Goal: Task Accomplishment & Management: Use online tool/utility

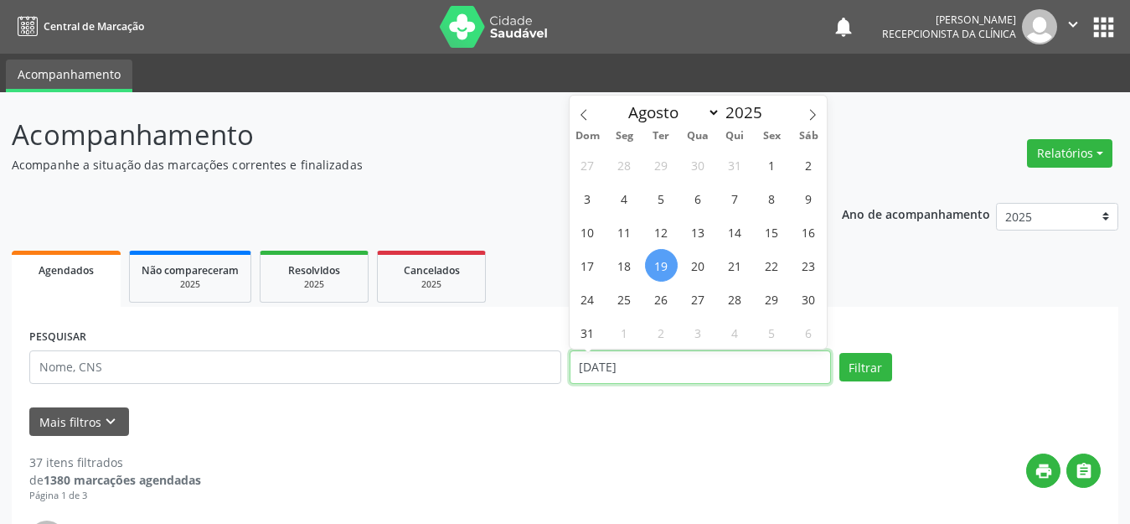
click at [700, 381] on input "[DATE]" at bounding box center [700, 367] width 261 height 34
click at [729, 266] on span "21" at bounding box center [735, 265] width 33 height 33
type input "21/08/2025"
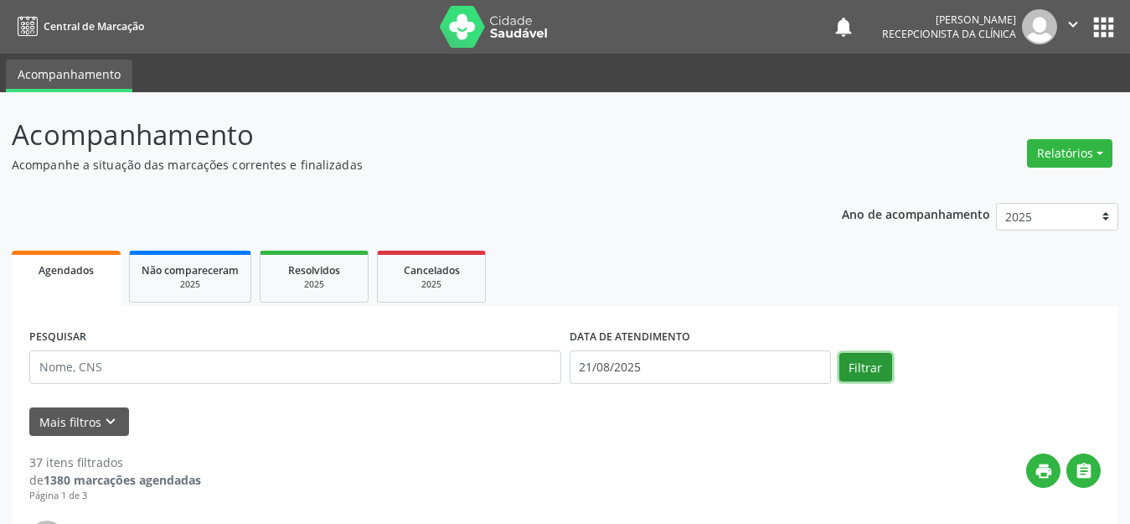
click at [889, 367] on button "Filtrar" at bounding box center [865, 367] width 53 height 28
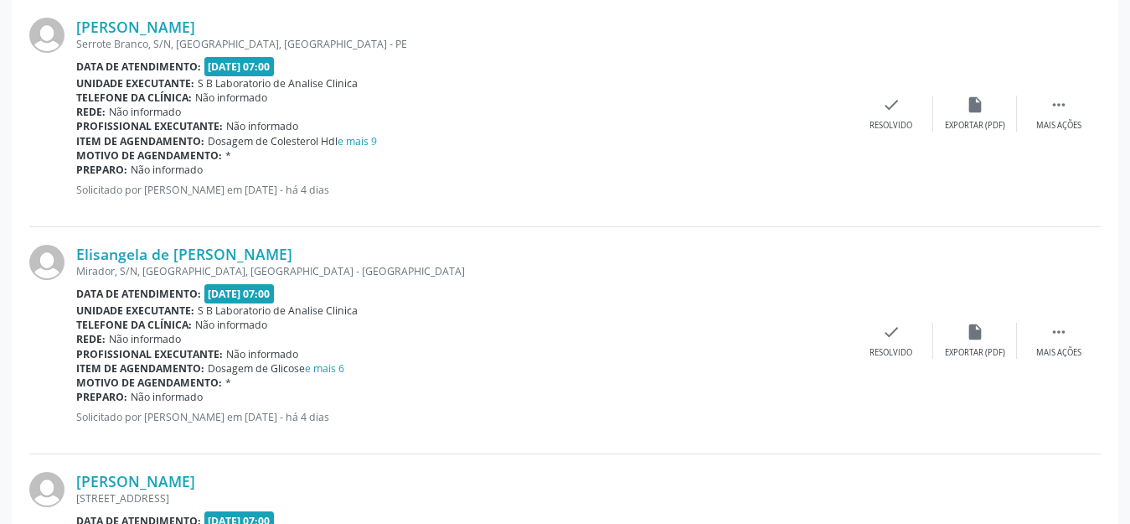
scroll to position [419, 0]
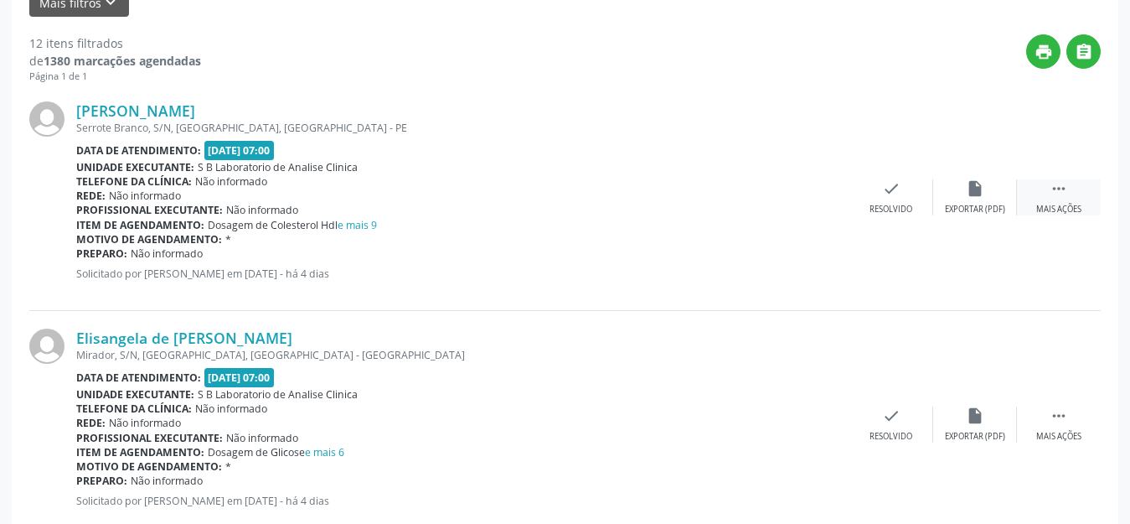
click at [1069, 208] on div "Mais ações" at bounding box center [1058, 210] width 45 height 12
click at [792, 209] on div "Imprimir" at bounding box center [807, 210] width 38 height 12
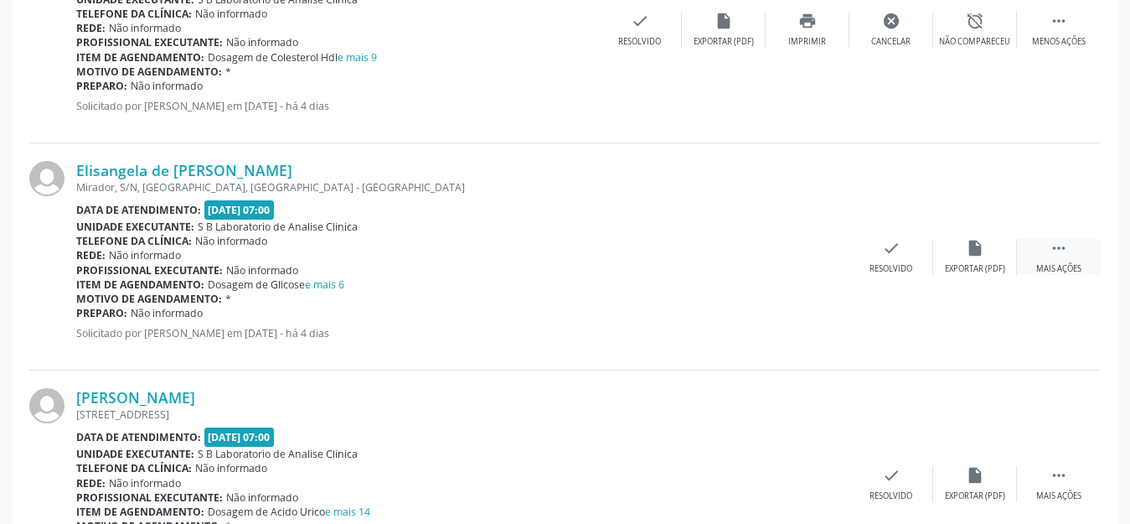
click at [1073, 254] on div " Mais ações" at bounding box center [1059, 257] width 84 height 36
click at [812, 235] on div "Elisangela de [PERSON_NAME] [GEOGRAPHIC_DATA], S/N, [GEOGRAPHIC_DATA], [GEOGRAP…" at bounding box center [564, 256] width 1071 height 227
click at [807, 253] on icon "print" at bounding box center [807, 248] width 18 height 18
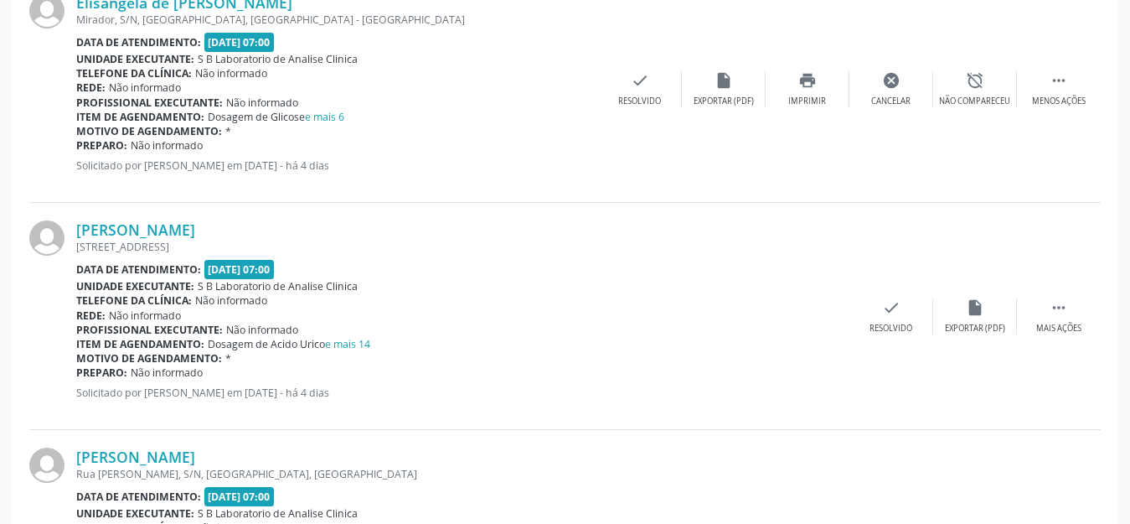
scroll to position [838, 0]
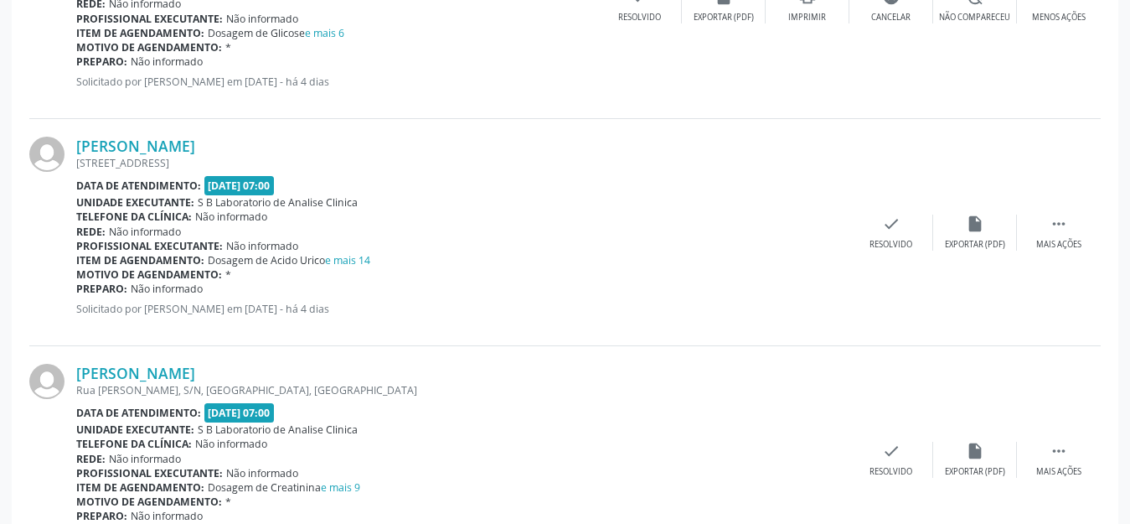
click at [1061, 212] on div "[PERSON_NAME] [STREET_ADDRESS] Data de atendimento: [DATE] 07:00 Unidade execut…" at bounding box center [564, 232] width 1071 height 227
click at [1043, 236] on div " Mais ações" at bounding box center [1059, 232] width 84 height 36
click at [802, 232] on icon "print" at bounding box center [807, 223] width 18 height 18
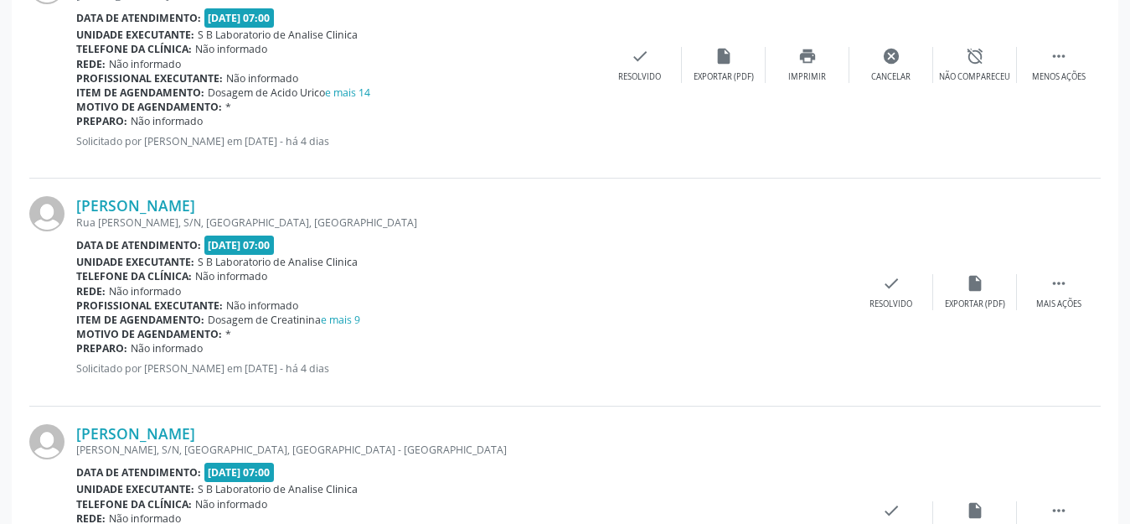
scroll to position [1173, 0]
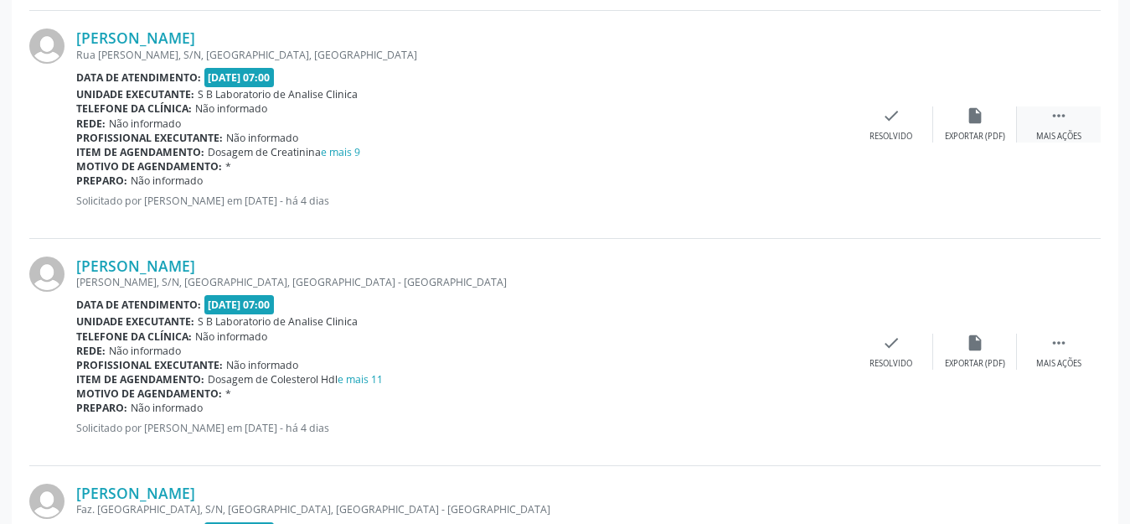
click at [1044, 126] on div " Mais ações" at bounding box center [1059, 124] width 84 height 36
click at [800, 116] on icon "print" at bounding box center [807, 115] width 18 height 18
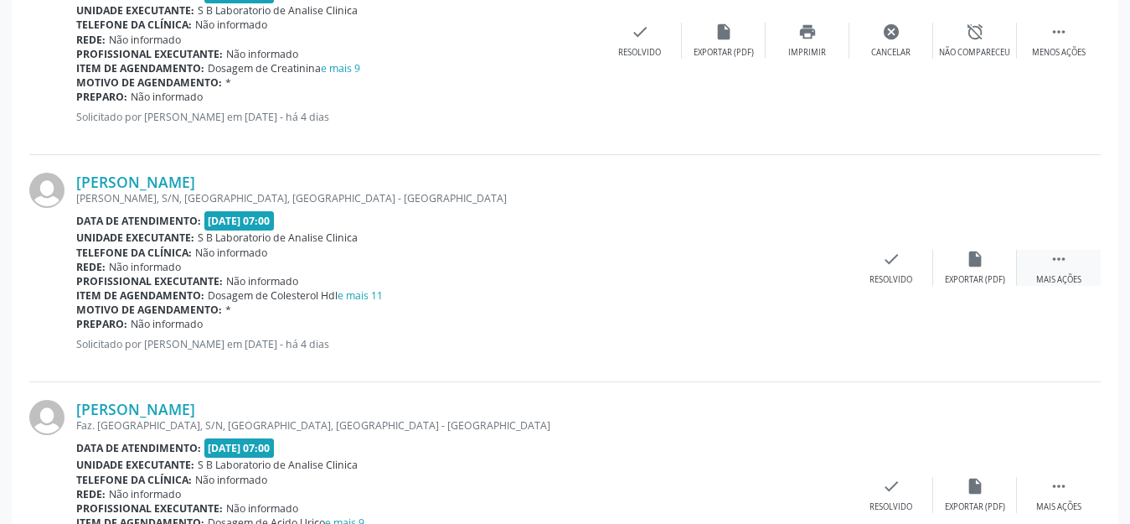
click at [1062, 259] on icon "" at bounding box center [1059, 259] width 18 height 18
click at [800, 271] on div "print Imprimir" at bounding box center [808, 268] width 84 height 36
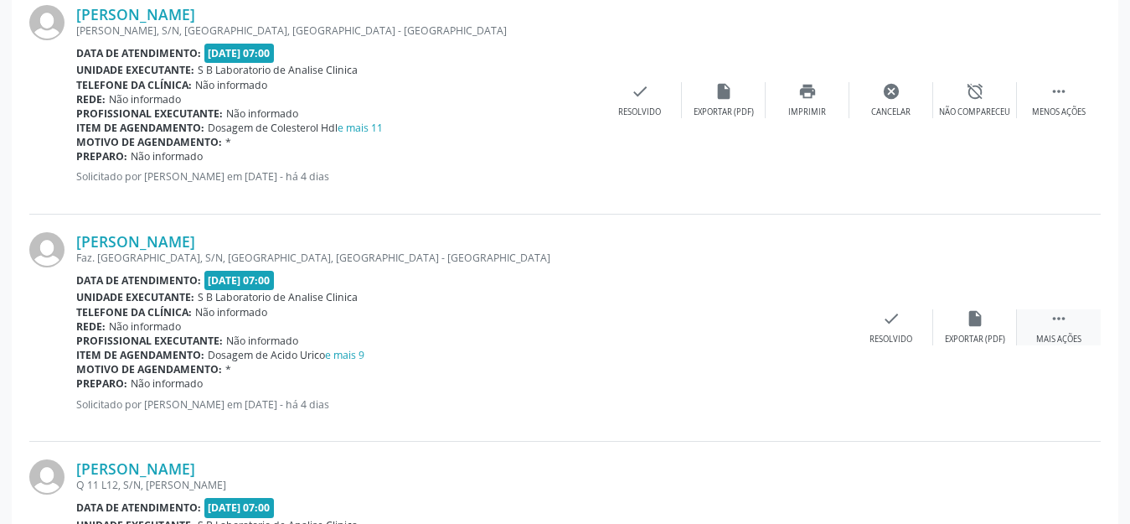
click at [1070, 333] on div "Mais ações" at bounding box center [1058, 339] width 45 height 12
click at [804, 328] on div "print Imprimir" at bounding box center [808, 327] width 84 height 36
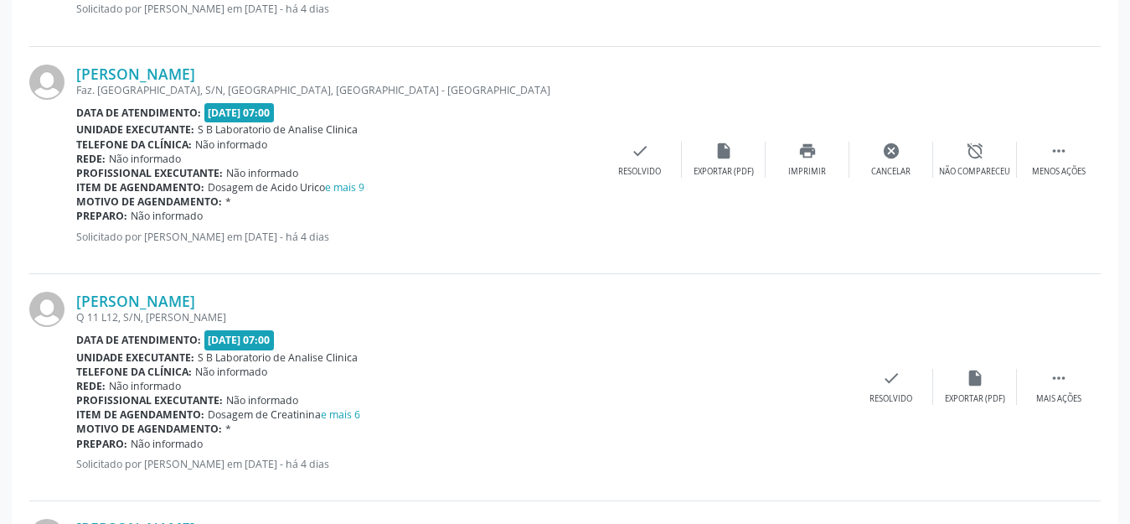
scroll to position [1759, 0]
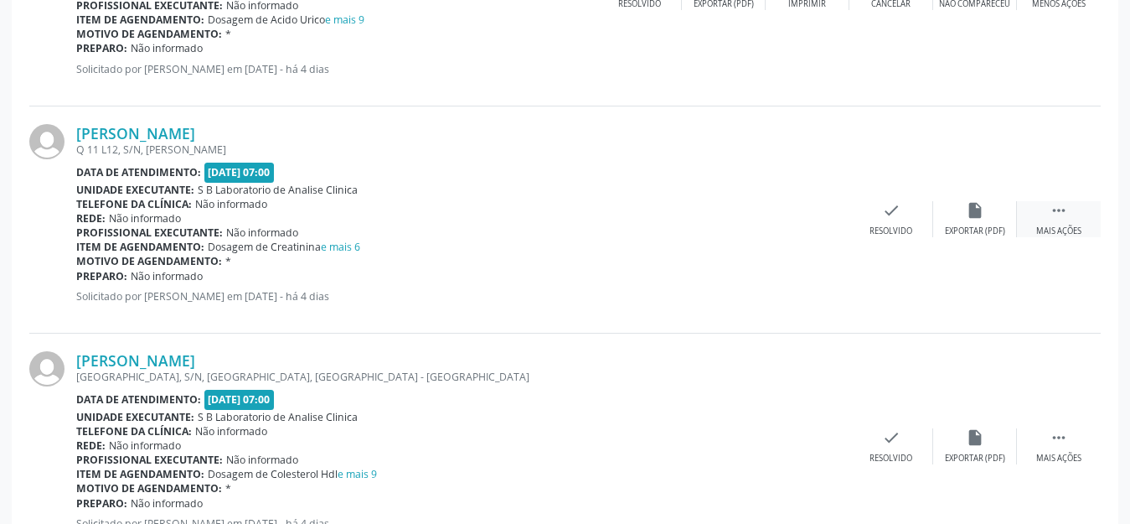
click at [1045, 227] on div "Mais ações" at bounding box center [1058, 231] width 45 height 12
click at [801, 219] on icon "print" at bounding box center [807, 210] width 18 height 18
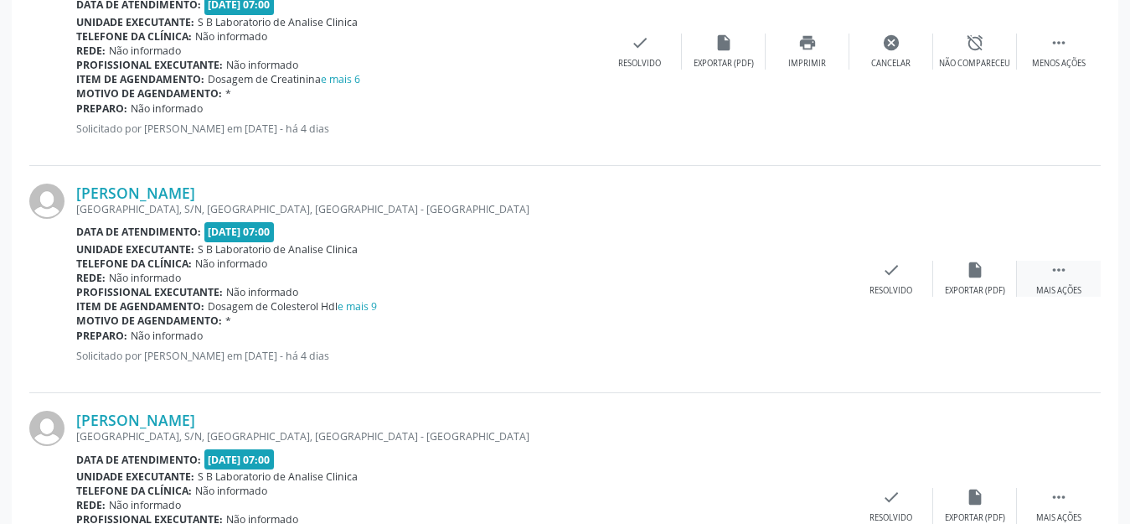
click at [1036, 278] on div " Mais ações" at bounding box center [1059, 278] width 84 height 36
click at [793, 276] on div "print Imprimir" at bounding box center [808, 278] width 84 height 36
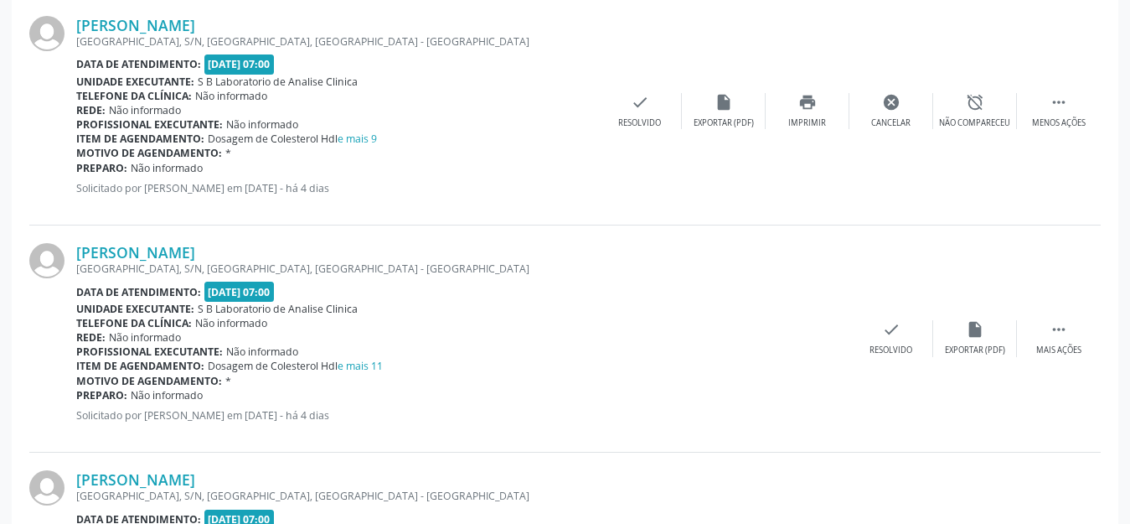
scroll to position [2178, 0]
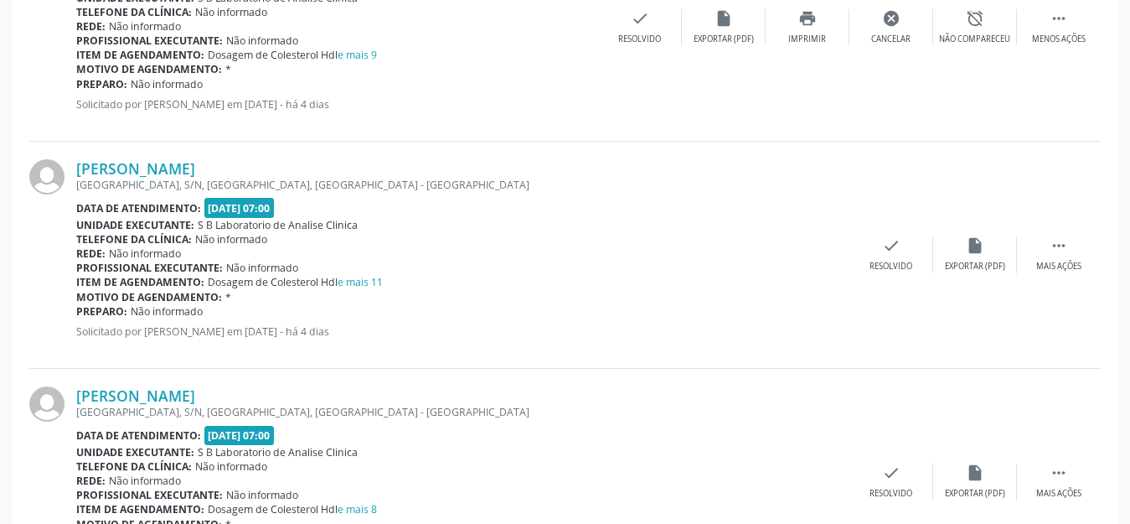
click at [1056, 234] on div "[PERSON_NAME] [GEOGRAPHIC_DATA], [GEOGRAPHIC_DATA], [GEOGRAPHIC_DATA], [GEOGRAP…" at bounding box center [564, 255] width 1071 height 227
click at [1054, 247] on icon "" at bounding box center [1059, 245] width 18 height 18
click at [822, 265] on div "Imprimir" at bounding box center [807, 266] width 38 height 12
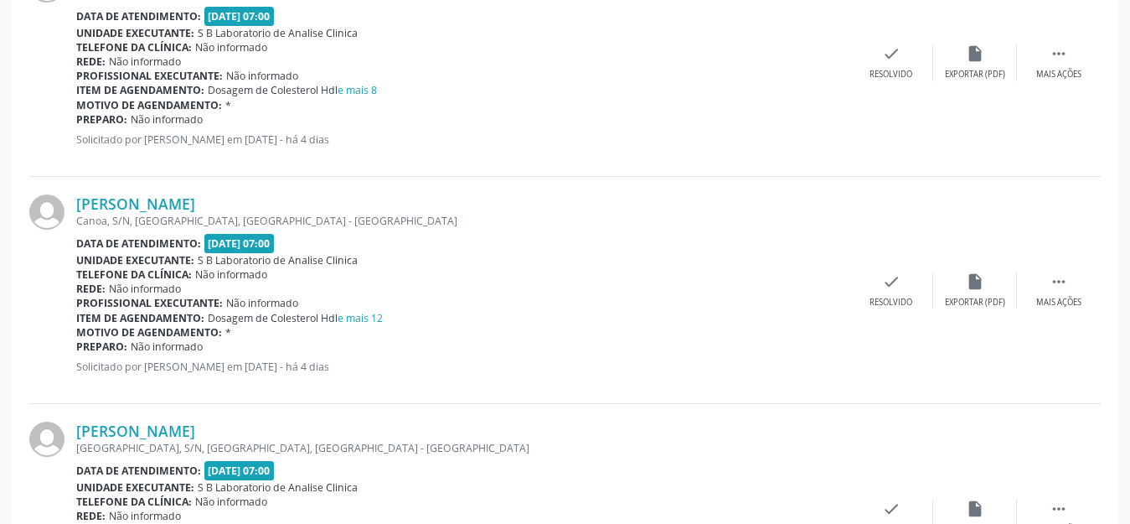
scroll to position [2513, 0]
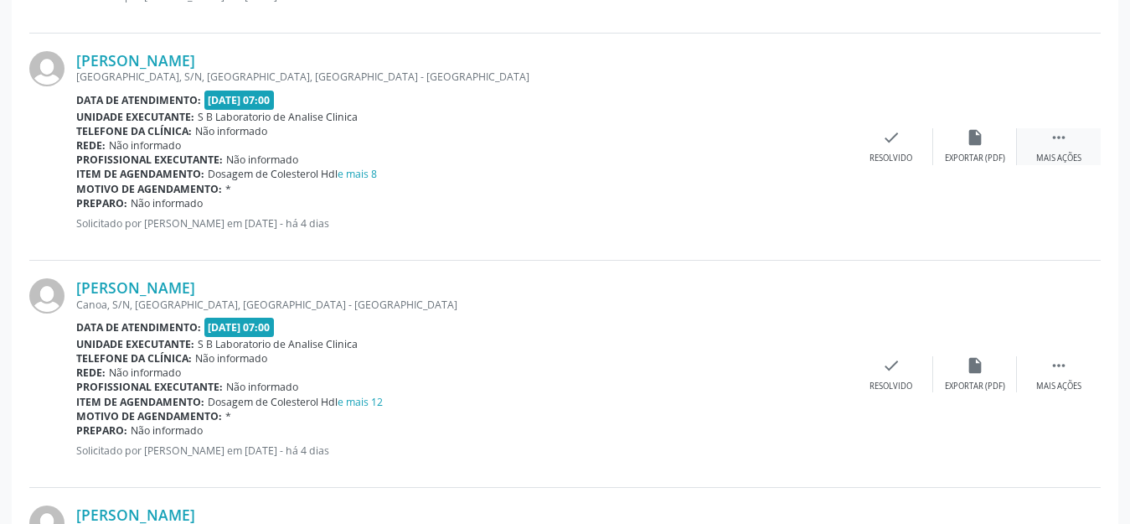
click at [1058, 144] on icon "" at bounding box center [1059, 137] width 18 height 18
click at [818, 160] on div "Imprimir" at bounding box center [807, 158] width 38 height 12
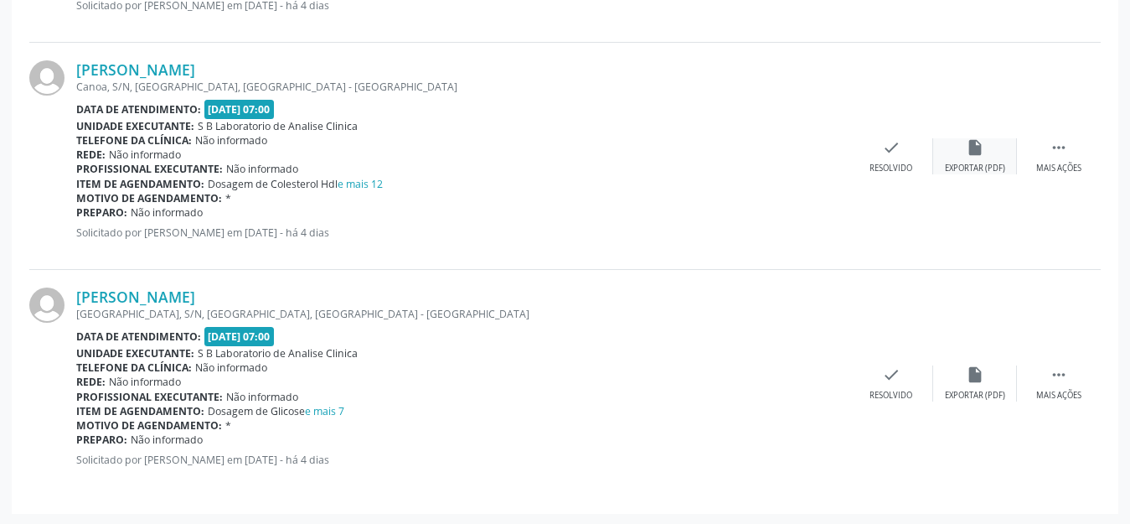
click at [972, 162] on div "Exportar (PDF)" at bounding box center [975, 168] width 60 height 12
click at [1044, 162] on div "Mais ações" at bounding box center [1058, 168] width 45 height 12
click at [807, 162] on div "Imprimir" at bounding box center [807, 168] width 38 height 12
click at [1053, 371] on icon "" at bounding box center [1059, 374] width 18 height 18
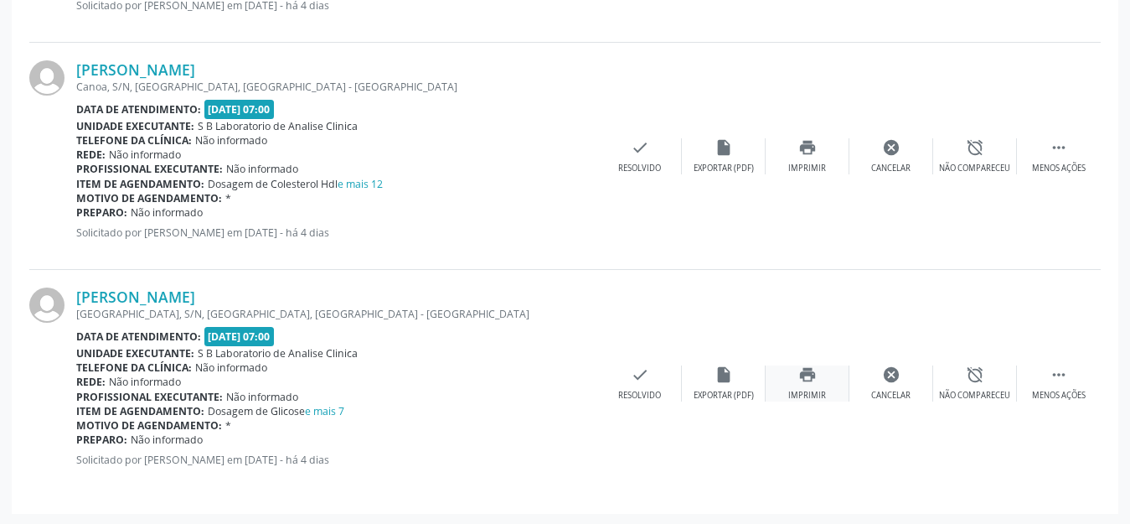
click at [825, 390] on div "print Imprimir" at bounding box center [808, 383] width 84 height 36
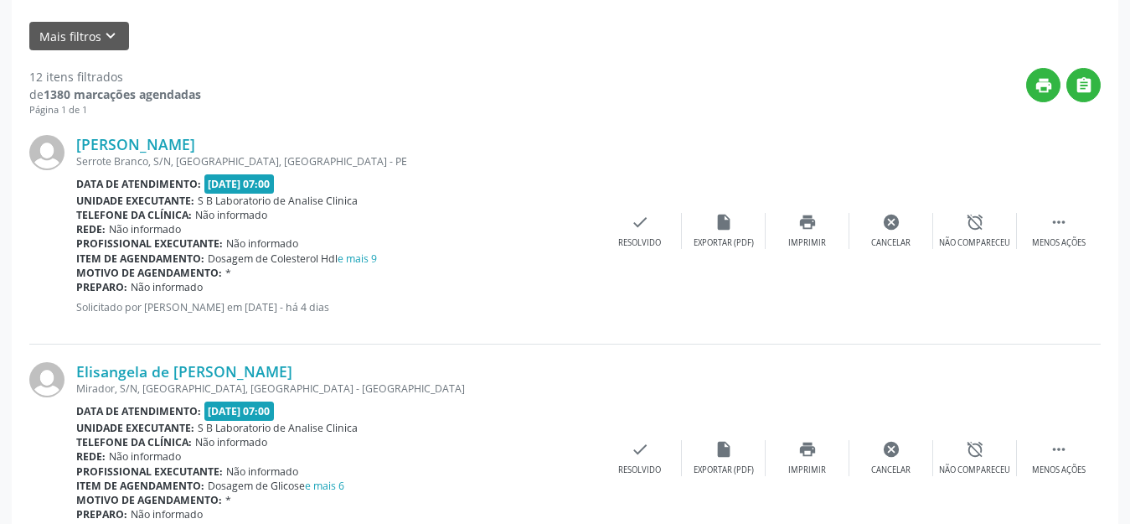
scroll to position [0, 0]
